Goal: Task Accomplishment & Management: Complete application form

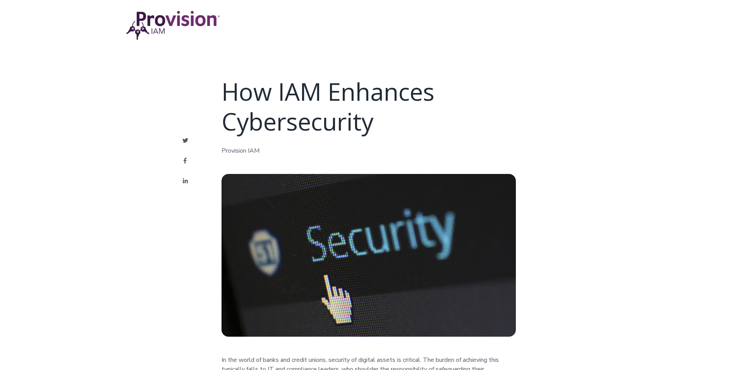
scroll to position [1081, 0]
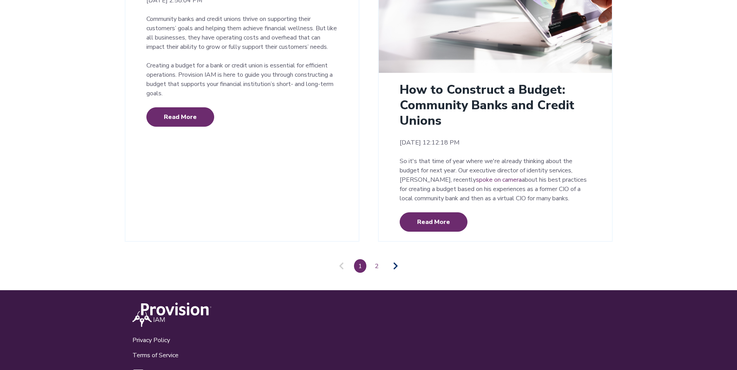
scroll to position [1795, 0]
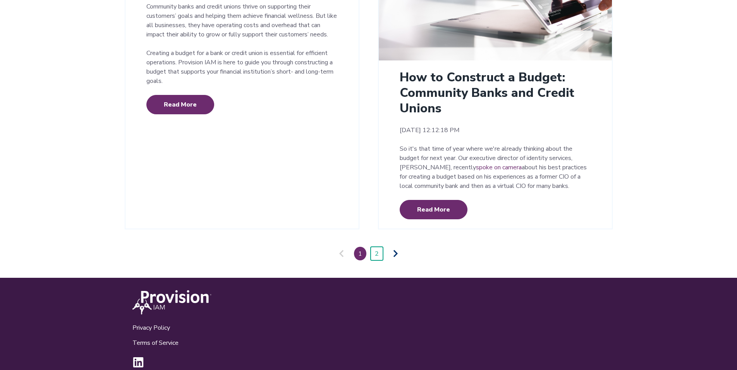
click at [380, 247] on link "2" at bounding box center [377, 254] width 12 height 14
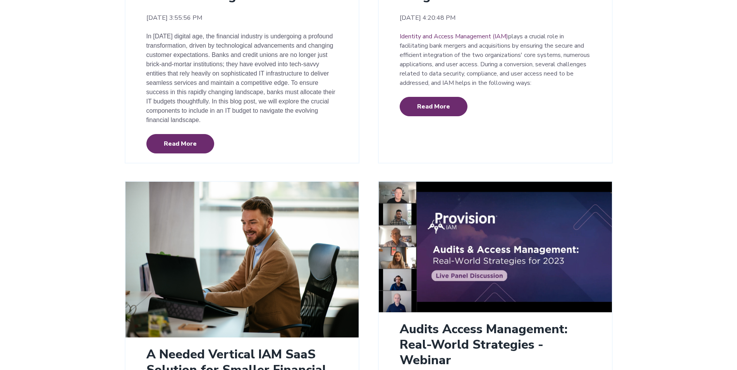
scroll to position [299, 0]
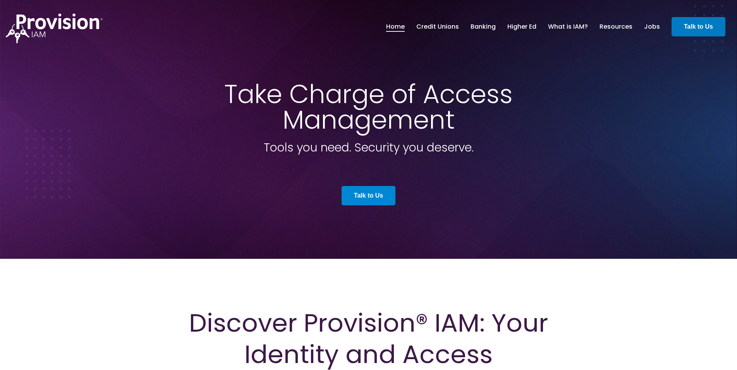
click at [349, 194] on link "Talk to Us" at bounding box center [369, 195] width 54 height 19
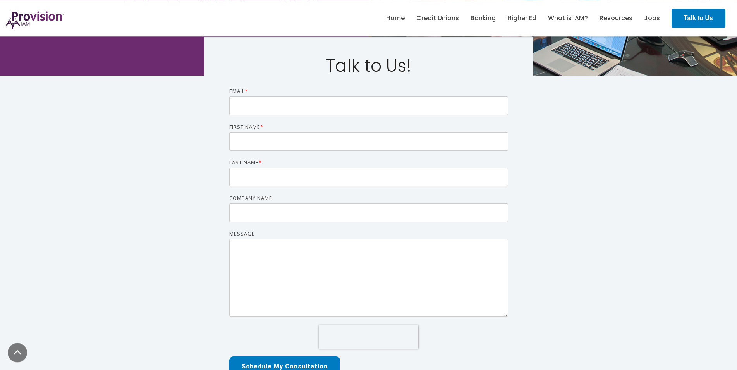
scroll to position [158, 0]
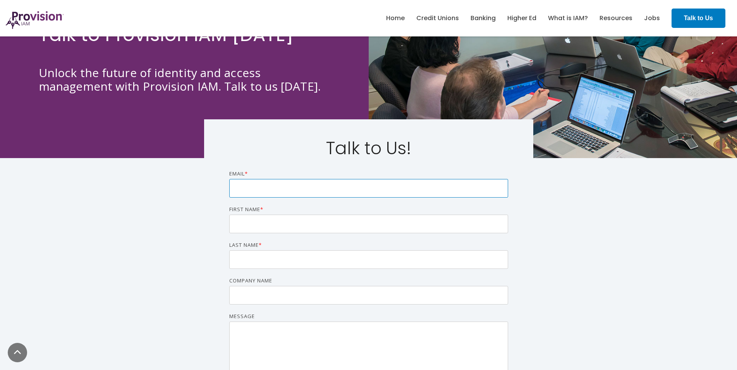
click at [281, 191] on input "Email *" at bounding box center [368, 188] width 279 height 19
click at [284, 189] on input "Email *" at bounding box center [368, 188] width 279 height 19
click at [299, 187] on input "Email *" at bounding box center [368, 188] width 279 height 19
type input "[PERSON_NAME][EMAIL_ADDRESS][PERSON_NAME][DOMAIN_NAME]"
type input "[PERSON_NAME]"
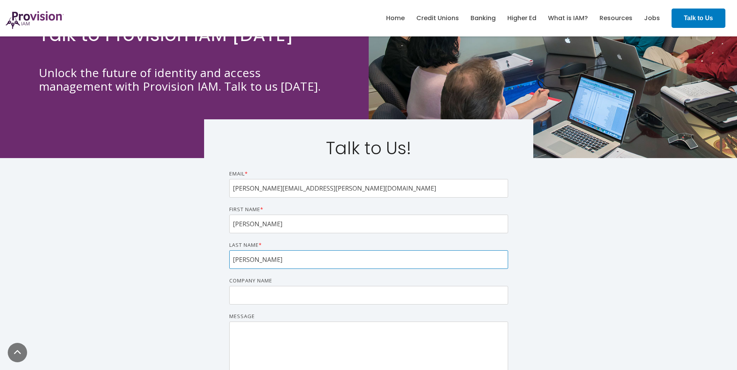
type input "[PERSON_NAME]"
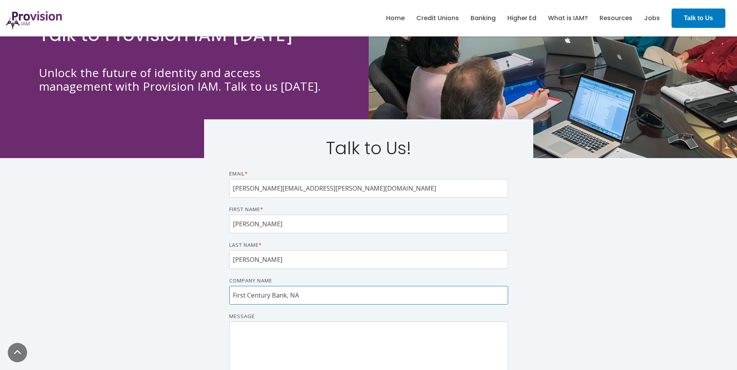
type input "First Century Bank, NA"
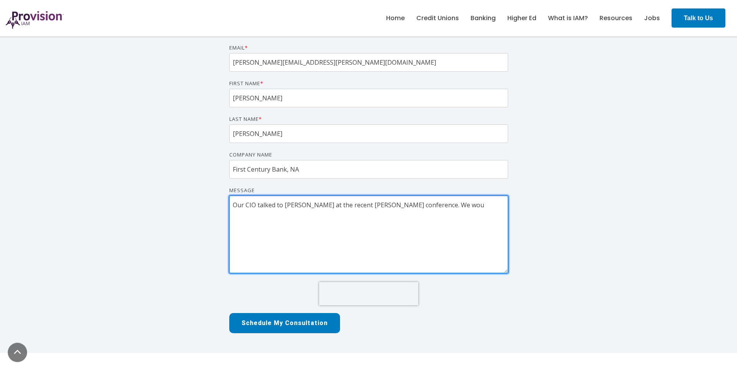
scroll to position [316, 0]
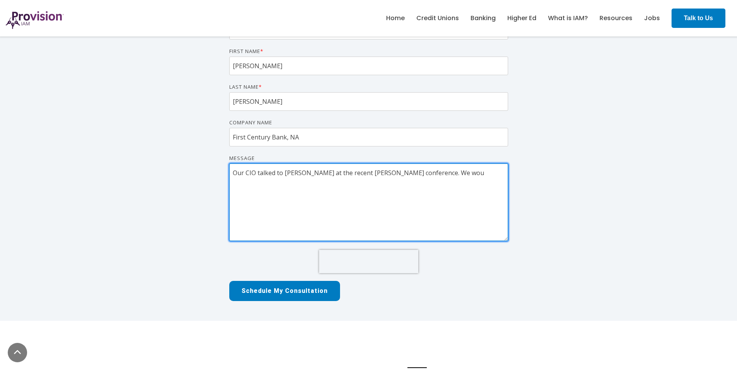
drag, startPoint x: 443, startPoint y: 178, endPoint x: 437, endPoint y: 173, distance: 7.9
click at [442, 177] on textarea "Our CIO talked to [PERSON_NAME] at the recent [PERSON_NAME] conference. We wou" at bounding box center [368, 201] width 279 height 77
click at [447, 174] on textarea "Our CIO talked to [PERSON_NAME] at the recent [PERSON_NAME] conference. We wou" at bounding box center [368, 201] width 279 height 77
drag, startPoint x: 454, startPoint y: 172, endPoint x: 467, endPoint y: 171, distance: 13.2
click at [460, 172] on textarea "Our CIO talked to [PERSON_NAME] at the recent [PERSON_NAME] conference. We wou" at bounding box center [368, 201] width 279 height 77
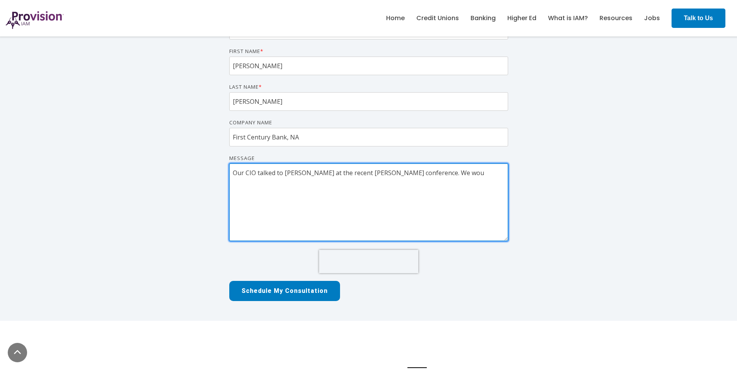
click at [469, 173] on textarea "Our CIO talked to [PERSON_NAME] at the recent [PERSON_NAME] conference. We wou" at bounding box center [368, 201] width 279 height 77
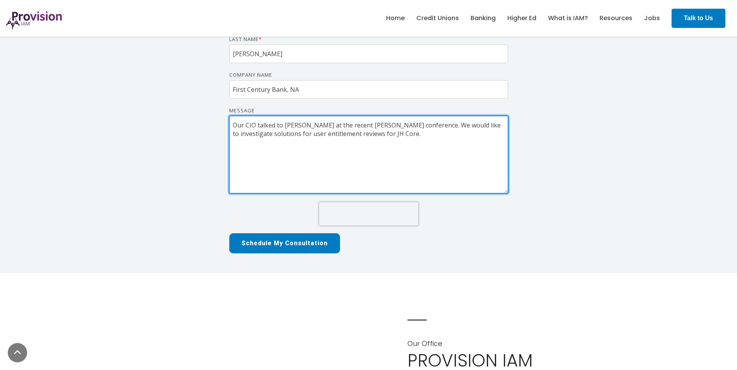
scroll to position [356, 0]
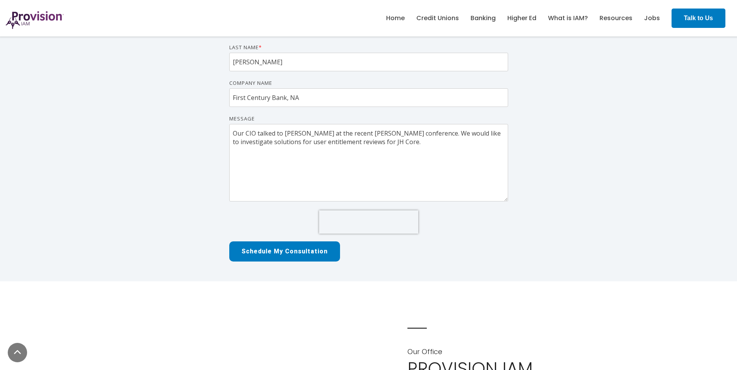
click at [562, 136] on div "Talk to Us! Email * [PERSON_NAME][EMAIL_ADDRESS][PERSON_NAME][DOMAIN_NAME] Firs…" at bounding box center [368, 120] width 737 height 321
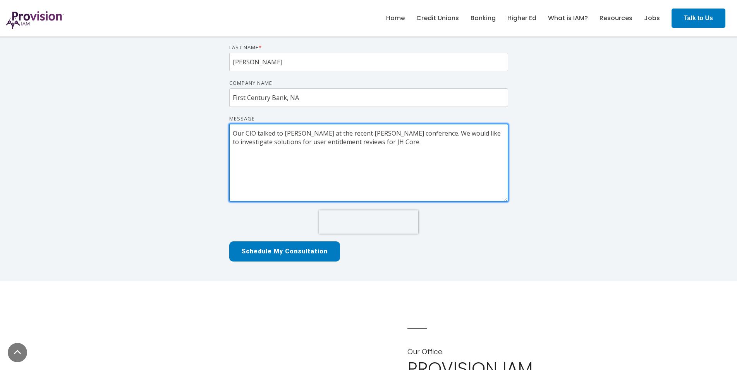
drag, startPoint x: 440, startPoint y: 152, endPoint x: 381, endPoint y: 167, distance: 60.6
click at [440, 152] on textarea "Our CIO talked to [PERSON_NAME] at the recent [PERSON_NAME] conference. We woul…" at bounding box center [368, 162] width 279 height 77
type textarea "Our CIO talked to [PERSON_NAME] at the recent [PERSON_NAME] conference. We woul…"
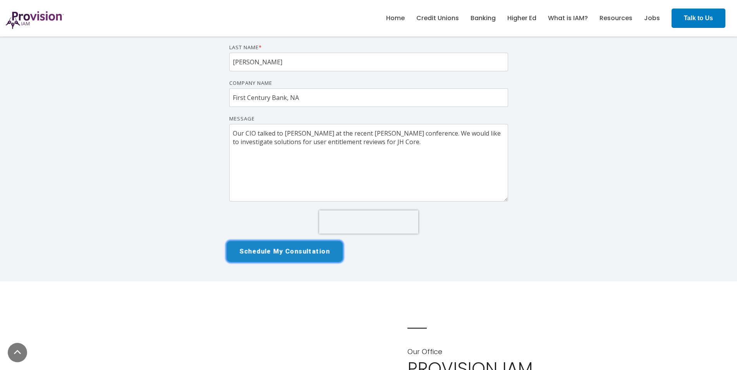
click at [300, 246] on input "Schedule My Consultation" at bounding box center [284, 251] width 116 height 21
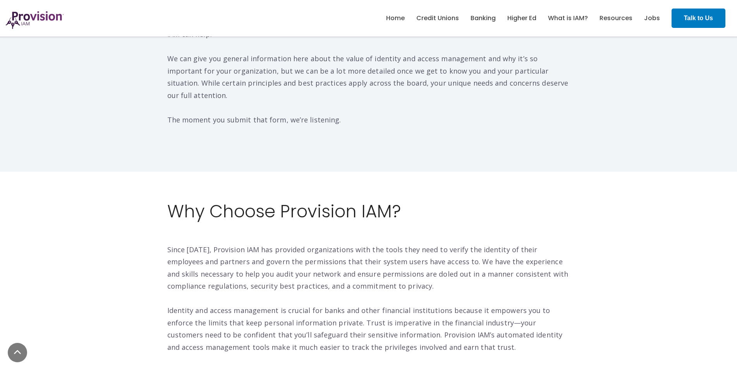
scroll to position [988, 0]
